Goal: Task Accomplishment & Management: Manage account settings

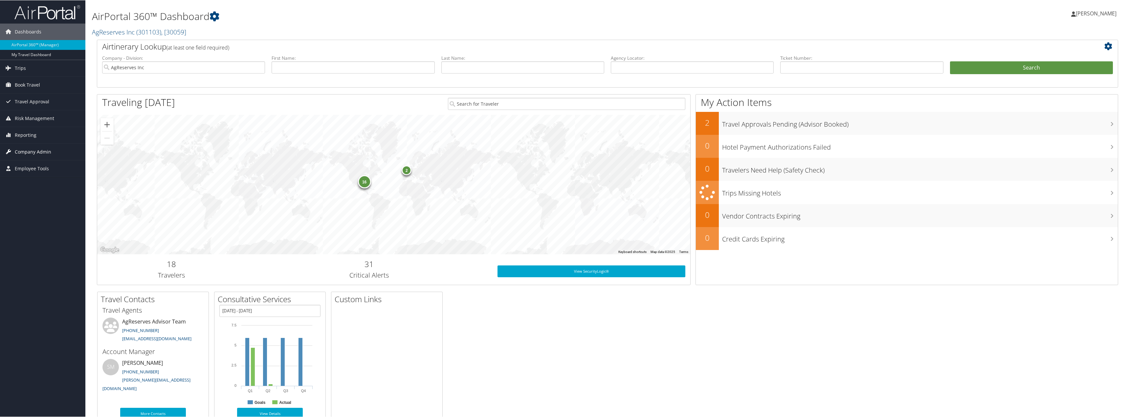
click at [34, 154] on span "Company Admin" at bounding box center [33, 152] width 36 height 16
click at [21, 186] on link "People" at bounding box center [42, 185] width 85 height 10
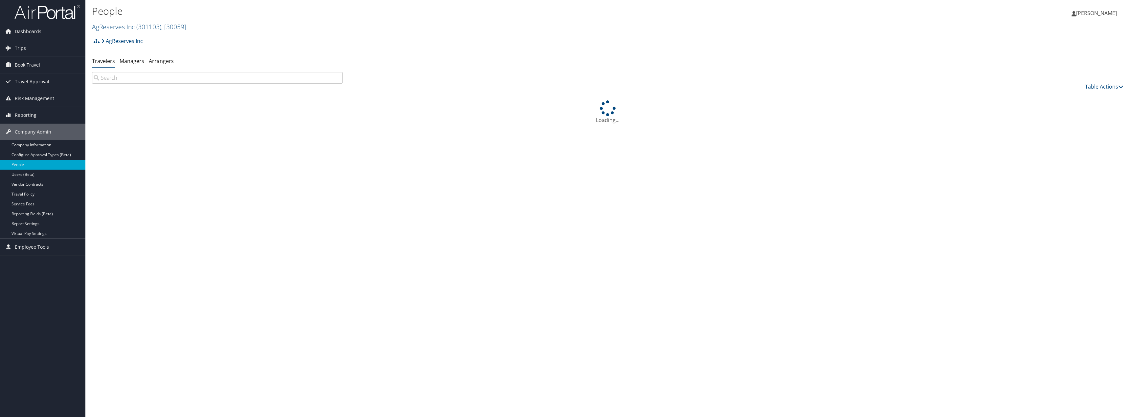
click at [161, 79] on input "search" at bounding box center [217, 78] width 251 height 12
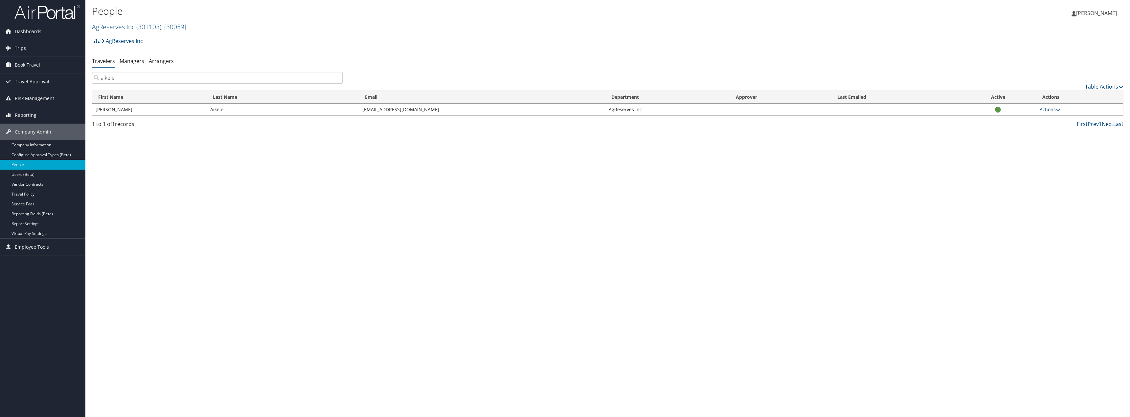
type input "aikele"
click at [1045, 112] on link "Actions" at bounding box center [1050, 109] width 21 height 6
drag, startPoint x: 1022, startPoint y: 132, endPoint x: 1027, endPoint y: 116, distance: 16.2
click at [1027, 116] on ul "User Settings View Profile Update Department Reset User's Password" at bounding box center [1029, 135] width 63 height 45
click at [1047, 107] on link "Actions" at bounding box center [1050, 109] width 21 height 6
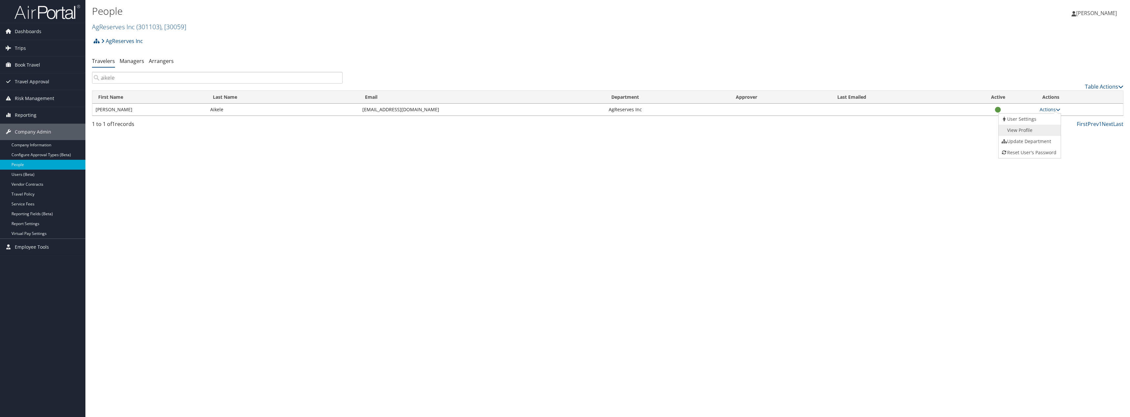
click at [1025, 129] on link "View Profile" at bounding box center [1028, 130] width 60 height 11
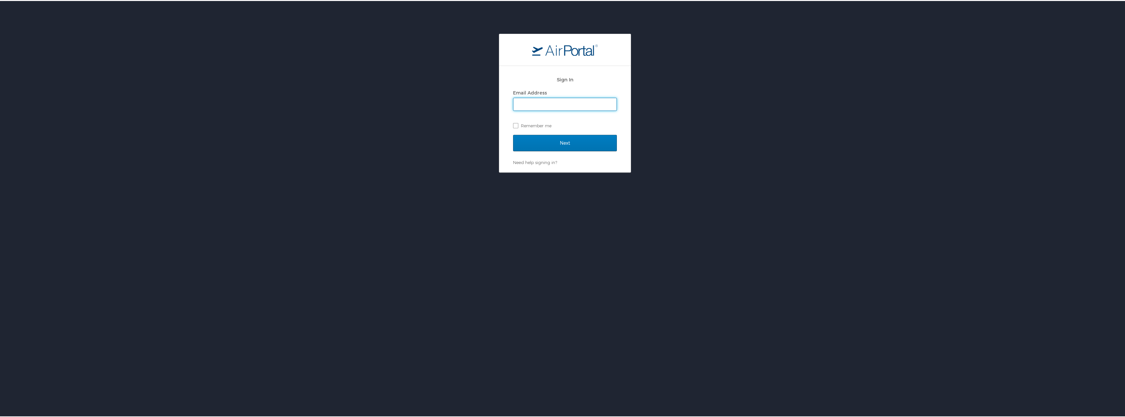
click at [557, 103] on input "Email Address" at bounding box center [564, 103] width 103 height 12
type input "jbennett@agreserves.com"
click at [544, 145] on input "Next" at bounding box center [565, 142] width 104 height 16
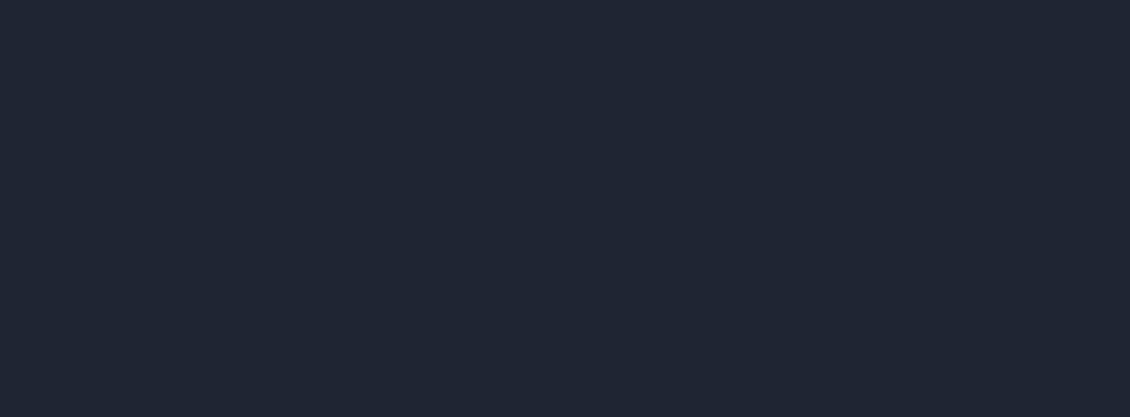
select select "US"
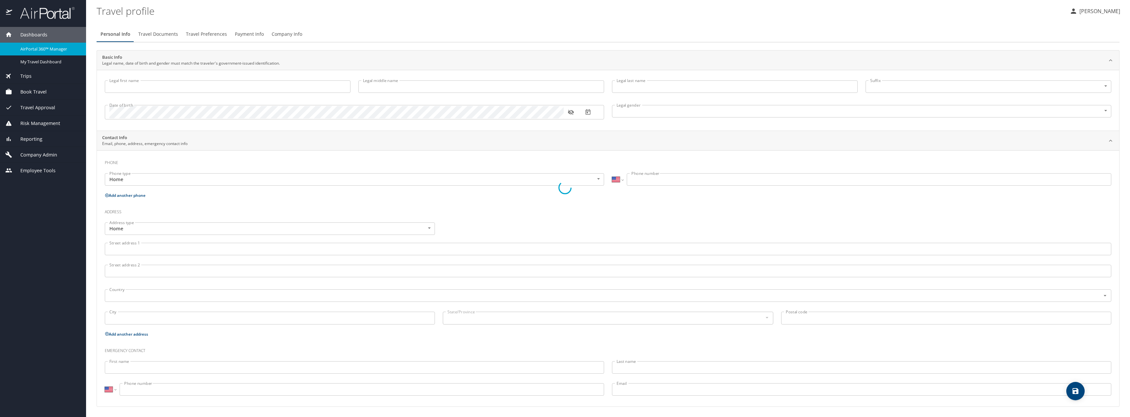
type input "[PERSON_NAME]"
type input "Aikele"
type input "[DEMOGRAPHIC_DATA]"
select select "US"
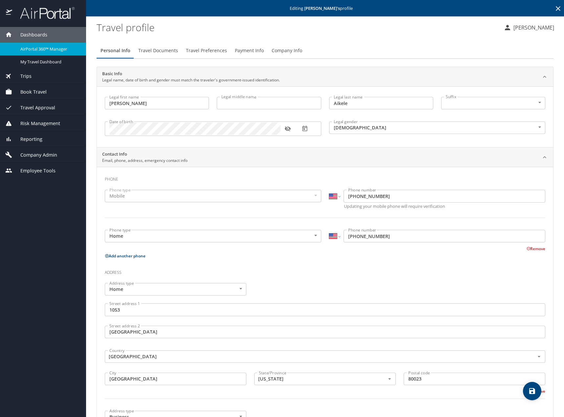
click at [289, 51] on span "Company Info" at bounding box center [287, 51] width 31 height 8
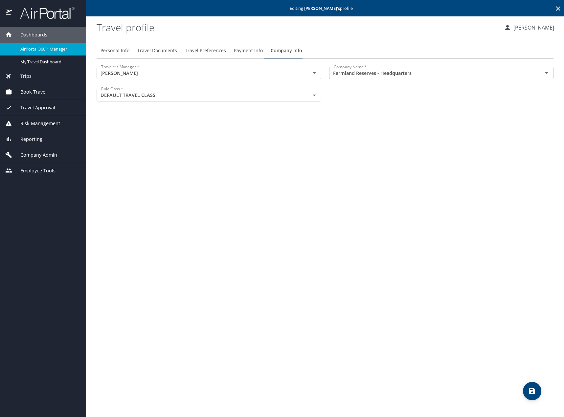
click at [112, 50] on span "Personal Info" at bounding box center [115, 51] width 29 height 8
select select "US"
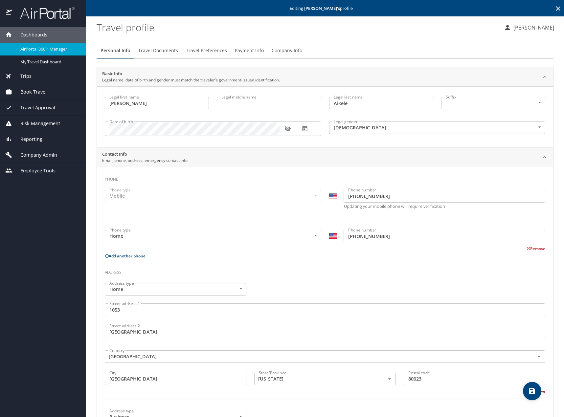
click at [23, 75] on span "Trips" at bounding box center [21, 76] width 19 height 7
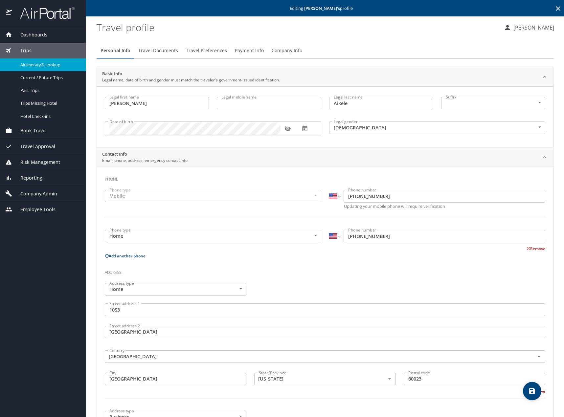
click at [39, 65] on span "Airtinerary® Lookup" at bounding box center [49, 65] width 58 height 6
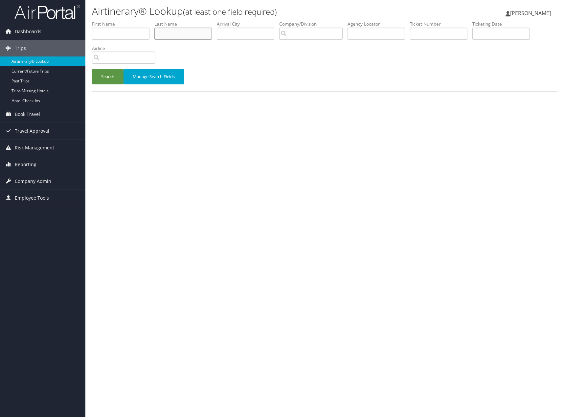
click at [190, 34] on input "text" at bounding box center [182, 34] width 57 height 12
type input "aikele"
click at [92, 69] on button "Search" at bounding box center [108, 76] width 32 height 15
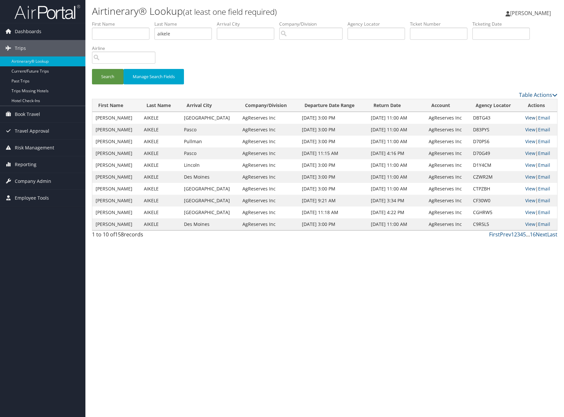
click at [527, 119] on link "View" at bounding box center [530, 118] width 10 height 6
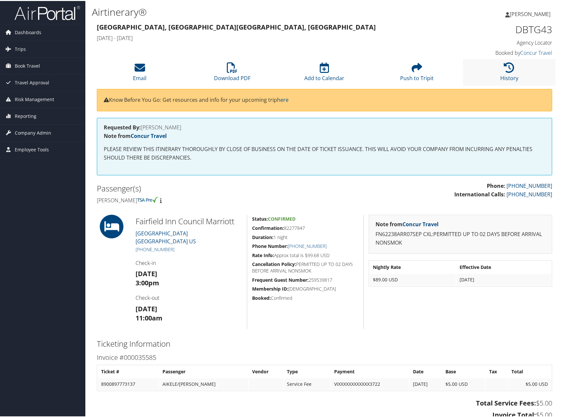
click at [501, 67] on li "History" at bounding box center [509, 71] width 92 height 27
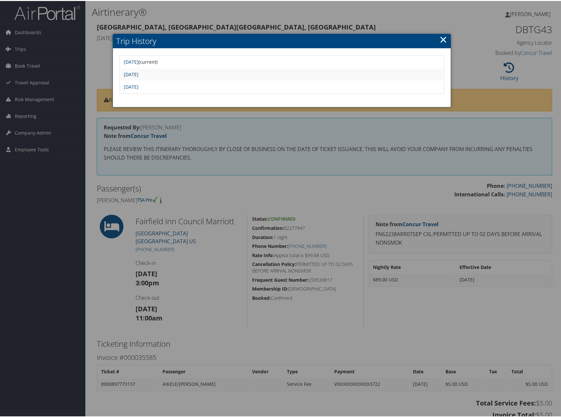
click at [139, 76] on link "Sun Sep 7 12:01:26 MDT 2025" at bounding box center [131, 73] width 15 height 6
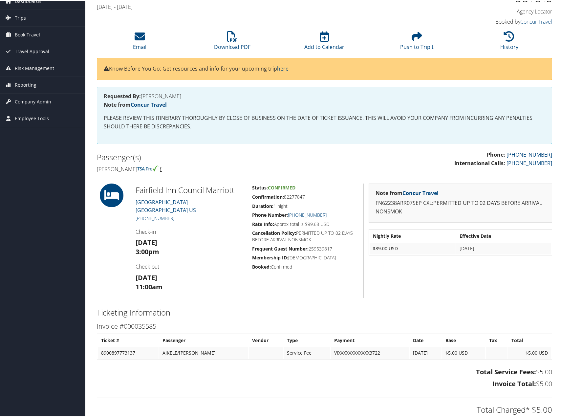
scroll to position [129, 0]
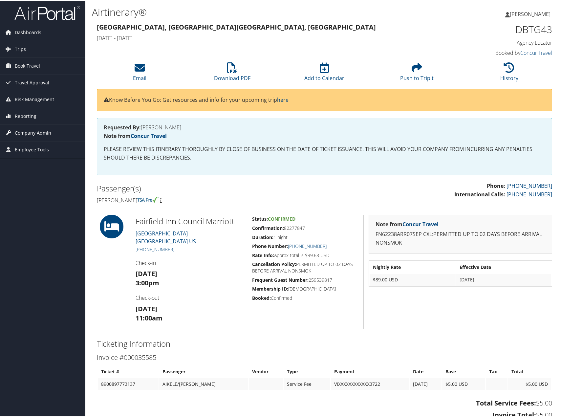
click at [28, 130] on span "Company Admin" at bounding box center [33, 132] width 36 height 16
click at [13, 31] on link "Dashboards" at bounding box center [42, 31] width 85 height 16
